Goal: Subscribe to service/newsletter

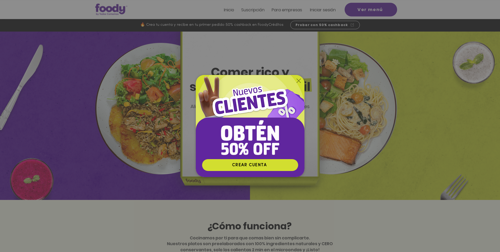
click at [298, 82] on icon "Volver al sitio" at bounding box center [299, 81] width 4 height 4
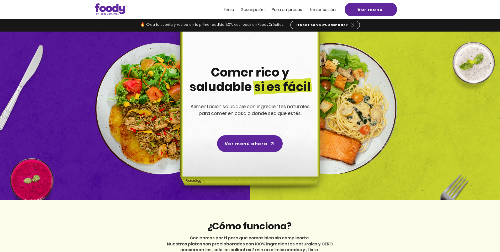
click at [251, 11] on span "Suscripción" at bounding box center [252, 10] width 23 height 6
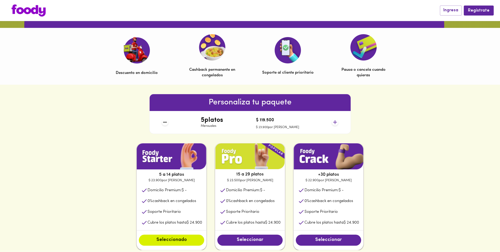
scroll to position [152, 0]
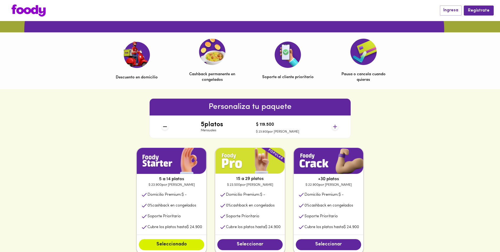
click at [336, 124] on icon at bounding box center [335, 126] width 7 height 7
click at [336, 123] on icon at bounding box center [335, 126] width 7 height 7
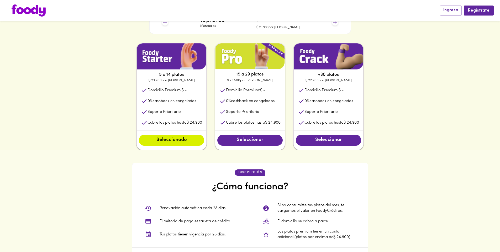
scroll to position [250, 0]
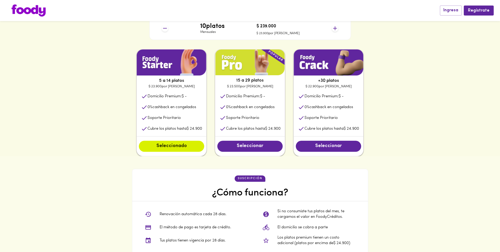
click at [334, 28] on icon at bounding box center [335, 28] width 4 height 4
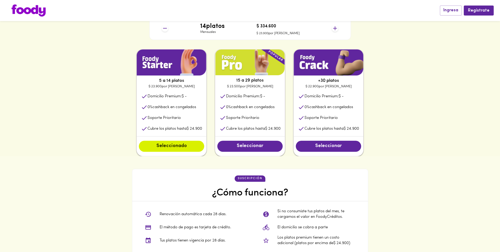
click at [334, 28] on icon at bounding box center [335, 28] width 4 height 4
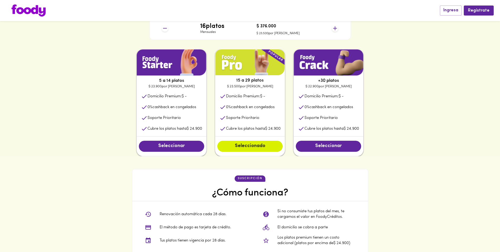
click at [334, 28] on icon at bounding box center [335, 28] width 4 height 4
click at [334, 29] on icon at bounding box center [335, 28] width 7 height 7
click at [167, 148] on span "Seleccionar" at bounding box center [171, 146] width 55 height 6
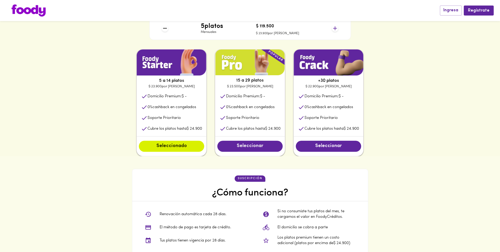
click at [262, 146] on span "Seleccionar" at bounding box center [250, 146] width 55 height 6
